Goal: Obtain resource: Download file/media

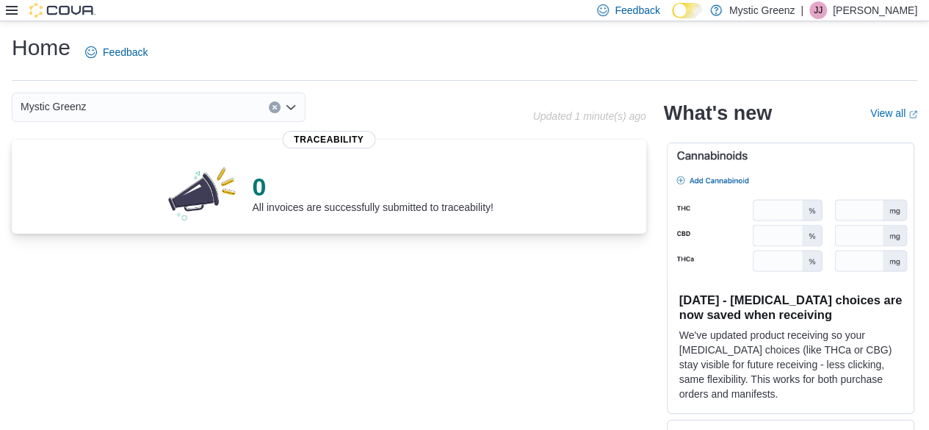
click at [7, 12] on icon at bounding box center [12, 10] width 12 height 12
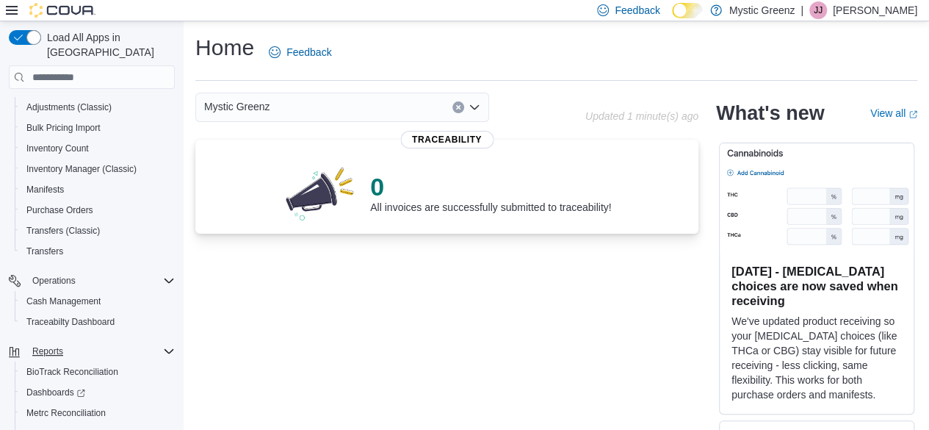
scroll to position [260, 0]
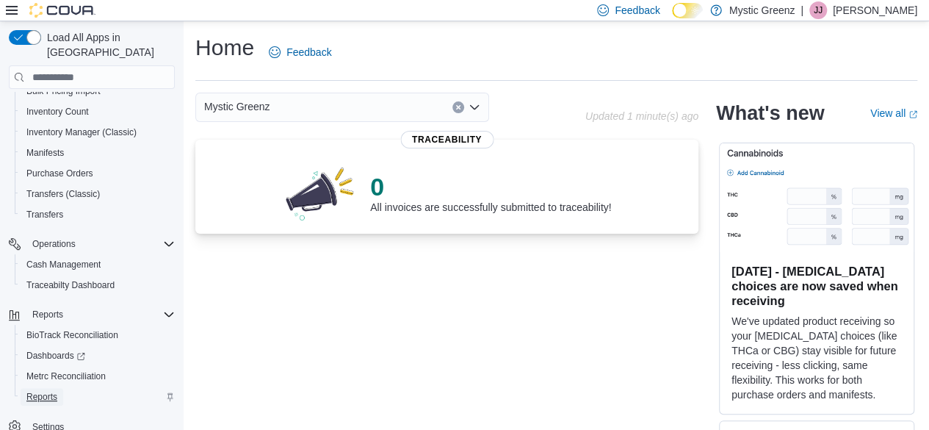
click at [38, 391] on span "Reports" at bounding box center [41, 397] width 31 height 12
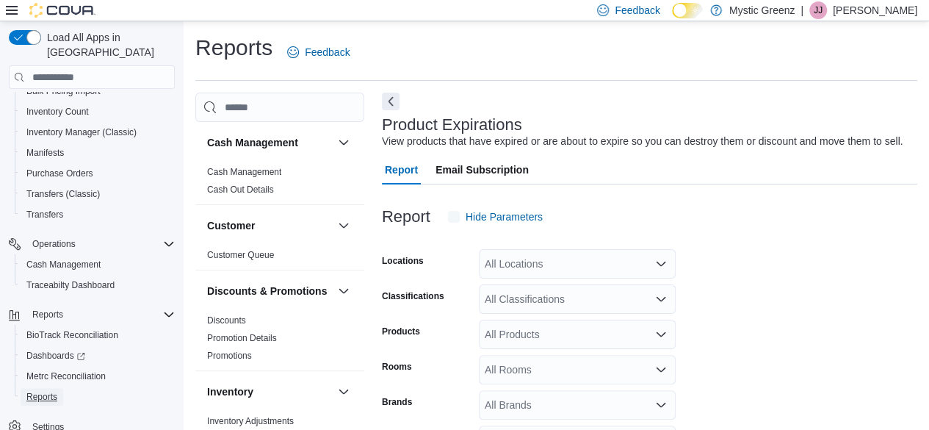
scroll to position [34, 0]
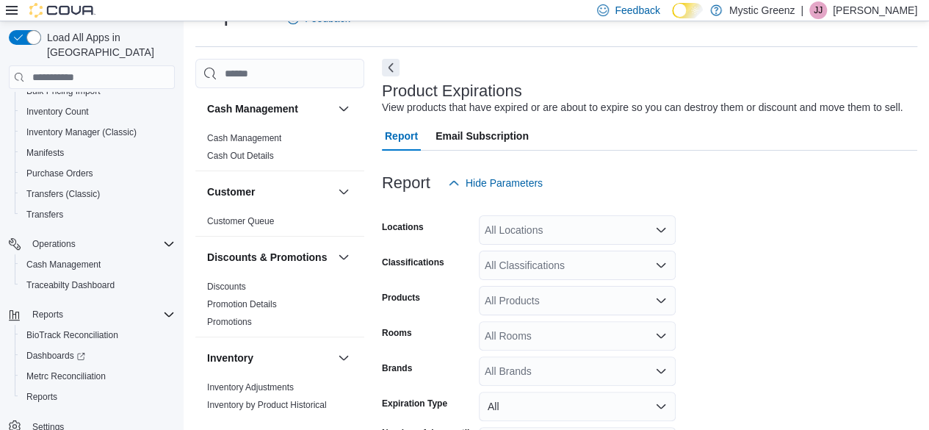
click at [629, 231] on div "All Locations" at bounding box center [577, 229] width 197 height 29
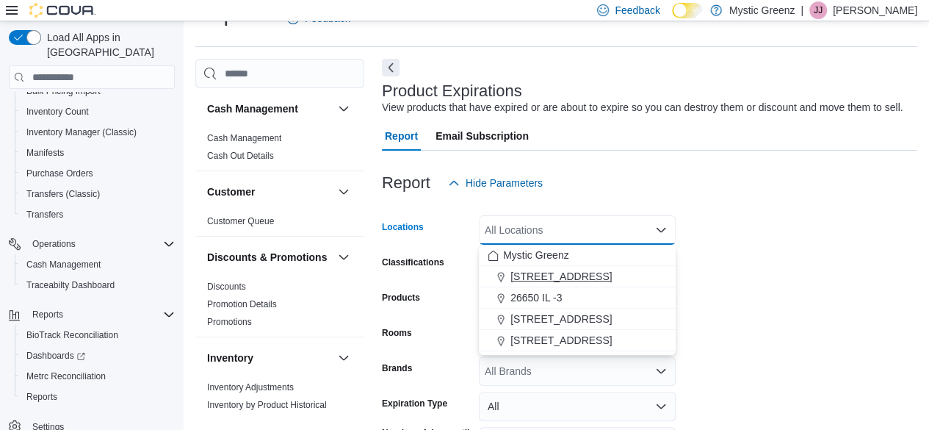
click at [596, 277] on span "[STREET_ADDRESS]" at bounding box center [560, 276] width 101 height 15
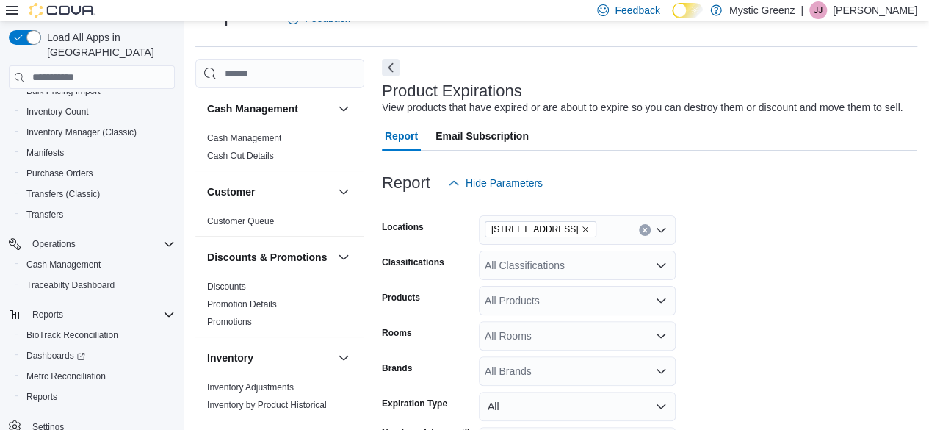
click at [733, 275] on form "Locations [STREET_ADDRESS] Classifications All Classifications Products All Pro…" at bounding box center [649, 348] width 535 height 300
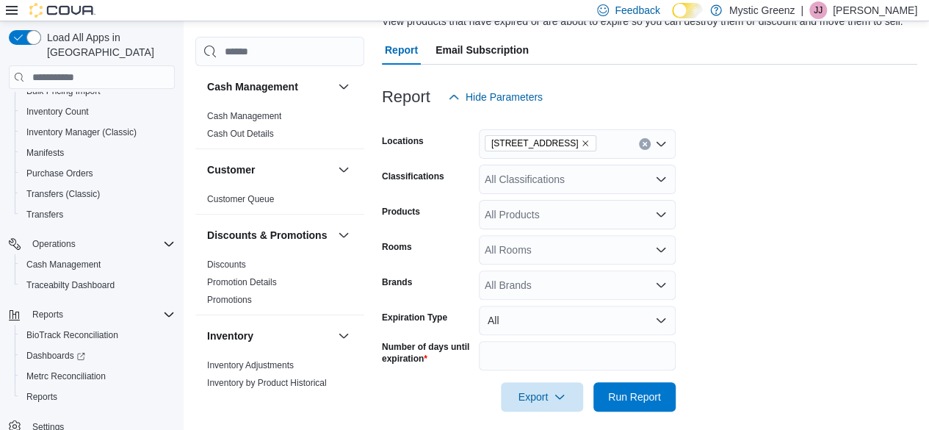
scroll to position [131, 0]
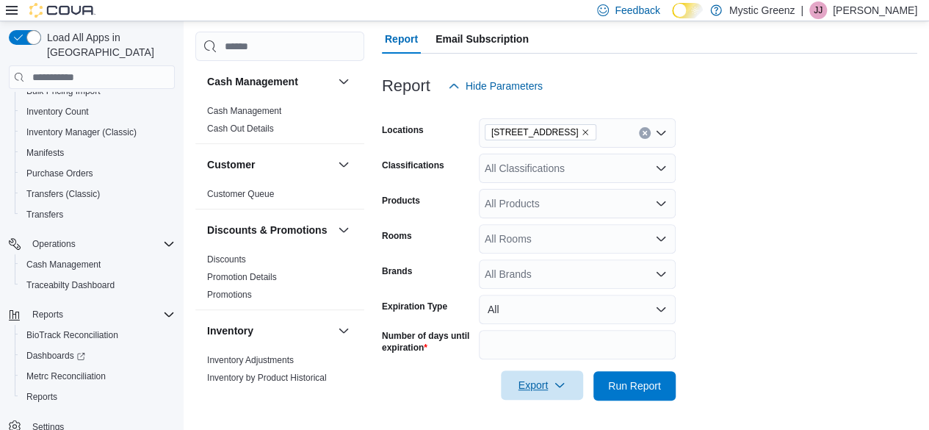
click at [549, 388] on span "Export" at bounding box center [542, 384] width 65 height 29
click at [547, 293] on span "Export to Excel" at bounding box center [544, 298] width 66 height 12
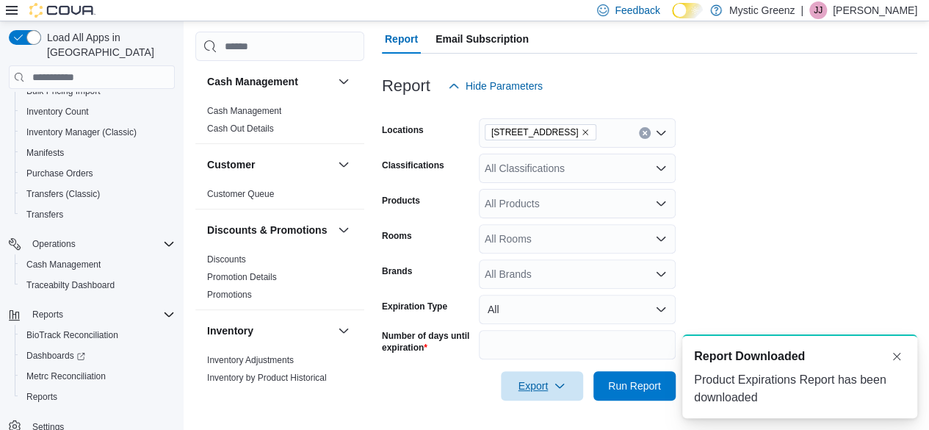
scroll to position [0, 0]
